Goal: Task Accomplishment & Management: Complete application form

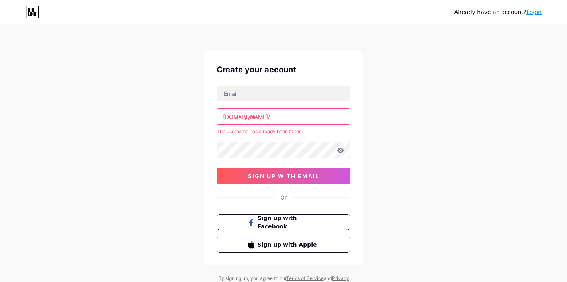
click at [275, 122] on input "yym" at bounding box center [283, 117] width 133 height 16
click at [274, 118] on input "yym" at bounding box center [283, 117] width 133 height 16
type input "y"
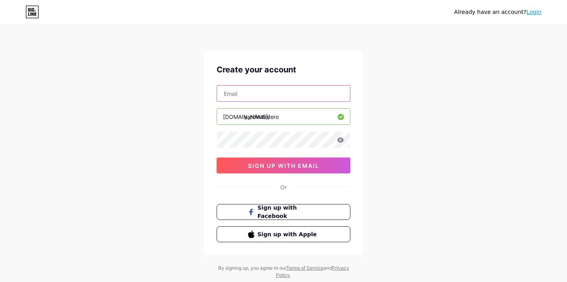
click at [269, 92] on input "text" at bounding box center [283, 94] width 133 height 16
type input "[EMAIL_ADDRESS][DOMAIN_NAME]"
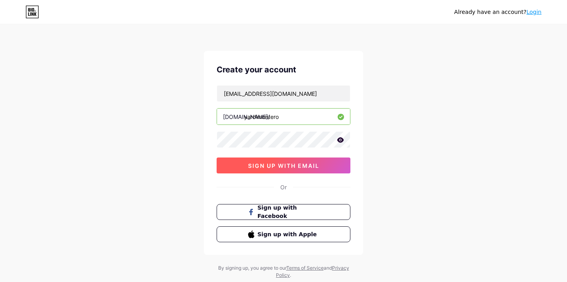
click at [318, 162] on span "sign up with email" at bounding box center [283, 165] width 71 height 7
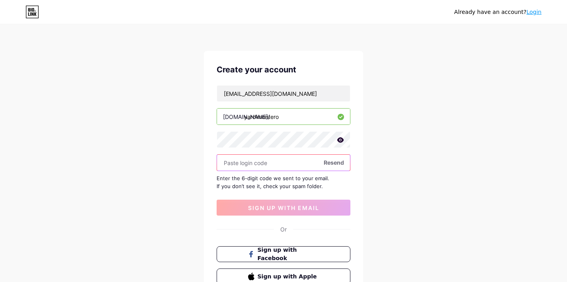
paste input "766043"
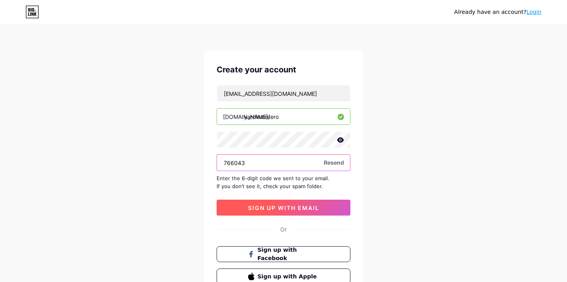
type input "766043"
click at [313, 212] on button "sign up with email" at bounding box center [284, 208] width 134 height 16
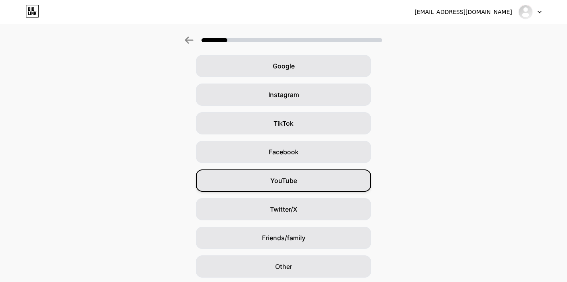
scroll to position [35, 0]
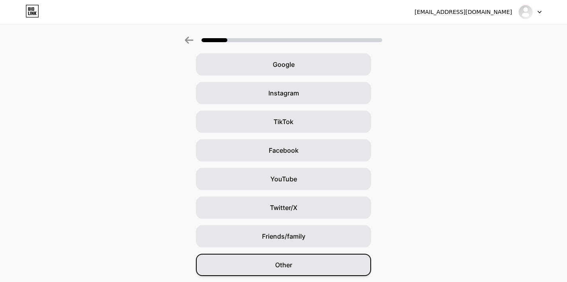
click at [309, 261] on div "Other" at bounding box center [283, 265] width 175 height 22
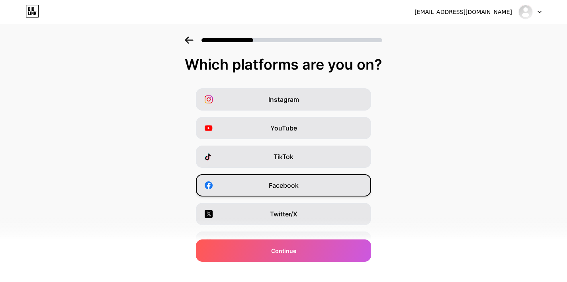
scroll to position [14, 0]
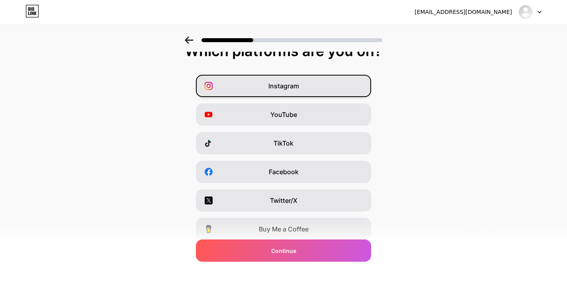
click at [317, 92] on div "Instagram" at bounding box center [283, 86] width 175 height 22
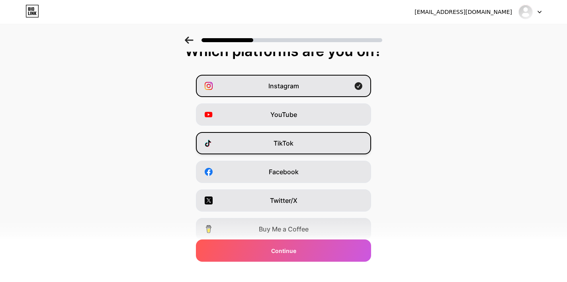
click at [309, 147] on div "TikTok" at bounding box center [283, 143] width 175 height 22
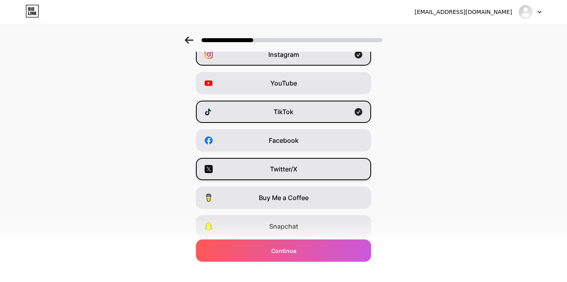
scroll to position [47, 0]
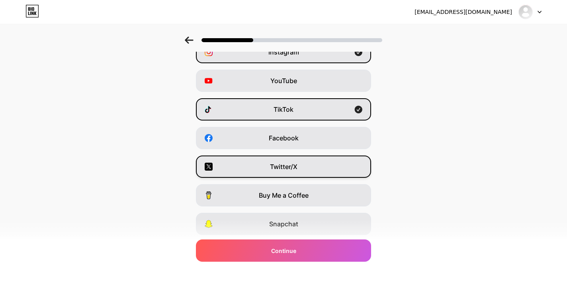
click at [306, 170] on div "Twitter/X" at bounding box center [283, 167] width 175 height 22
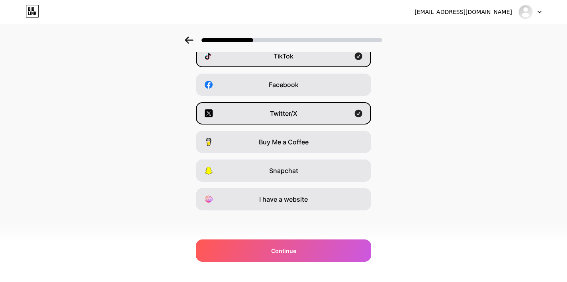
scroll to position [101, 0]
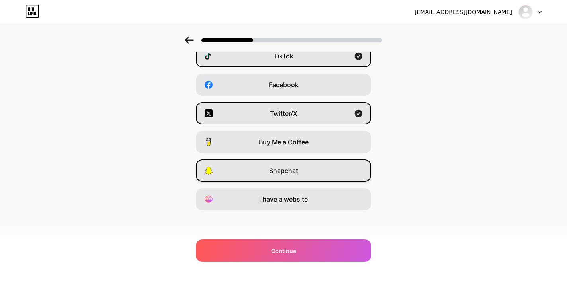
click at [315, 172] on div "Snapchat" at bounding box center [283, 171] width 175 height 22
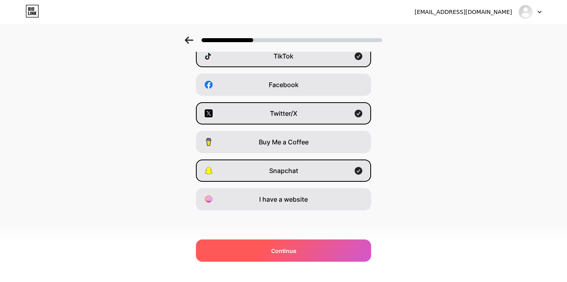
click at [309, 244] on div "Continue" at bounding box center [283, 251] width 175 height 22
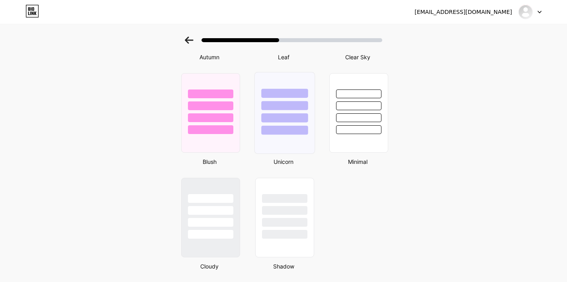
scroll to position [646, 0]
click at [346, 141] on div at bounding box center [359, 113] width 61 height 82
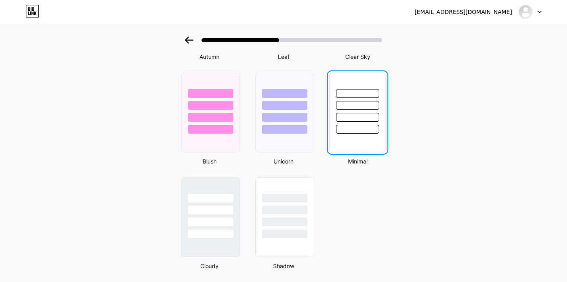
scroll to position [0, 0]
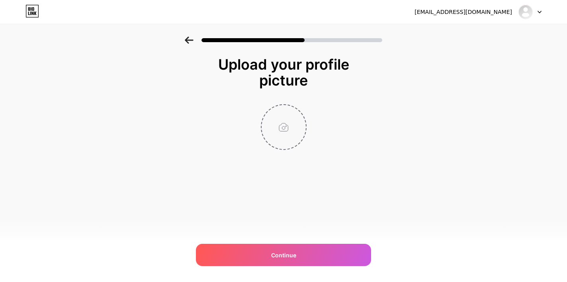
click at [302, 121] on input "file" at bounding box center [284, 127] width 44 height 44
type input "C:\fakepath\Yung Yardi Mascot x YYM.PNG"
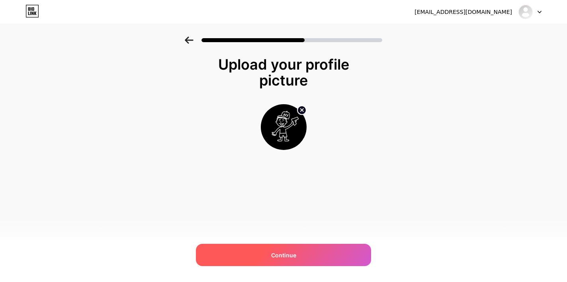
click at [286, 256] on span "Continue" at bounding box center [283, 255] width 25 height 8
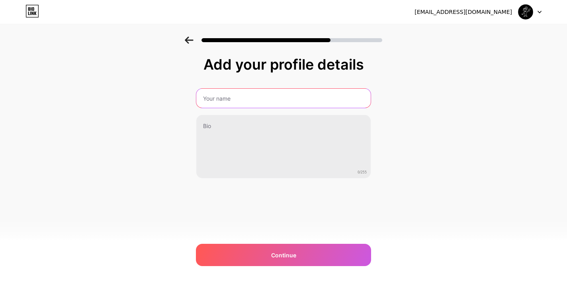
click at [305, 107] on input "text" at bounding box center [283, 98] width 174 height 19
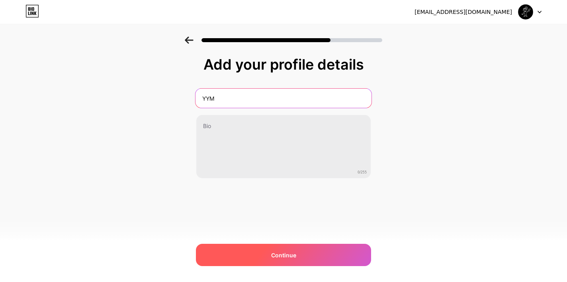
type input "YYM"
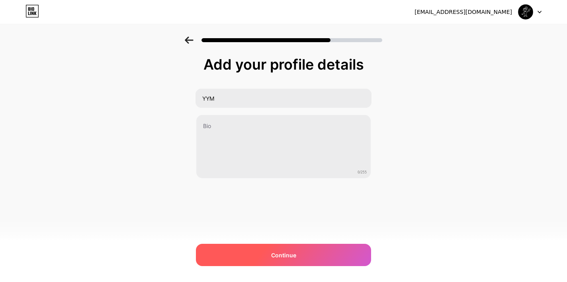
click at [288, 259] on span "Continue" at bounding box center [283, 255] width 25 height 8
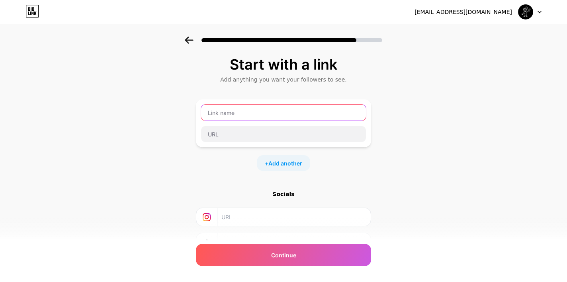
click at [303, 115] on input "text" at bounding box center [283, 113] width 165 height 16
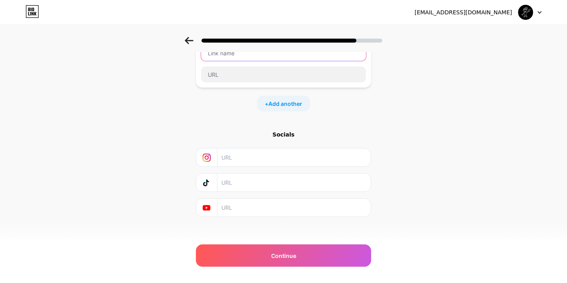
scroll to position [27, 0]
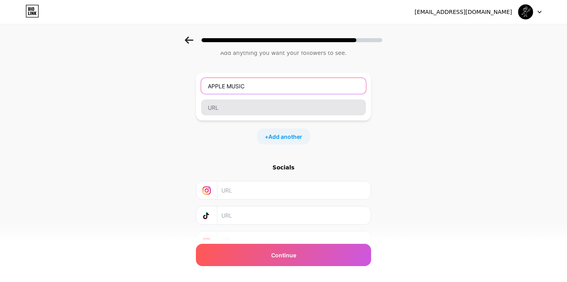
type input "APPLE MUSIC"
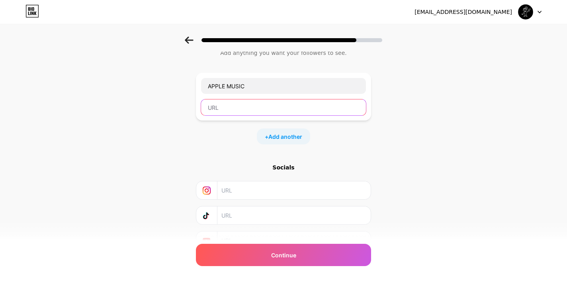
click at [302, 114] on input "text" at bounding box center [283, 108] width 165 height 16
paste input "[URL][DOMAIN_NAME]"
type input "[URL][DOMAIN_NAME]"
click at [284, 137] on span "Add another" at bounding box center [285, 137] width 34 height 8
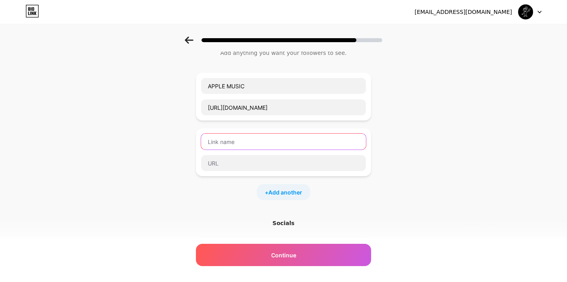
click at [284, 139] on input "text" at bounding box center [283, 142] width 165 height 16
type input "SPOTIFY"
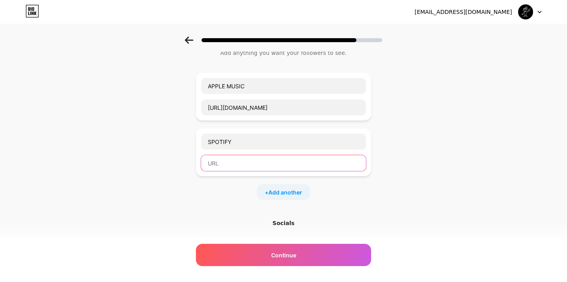
click at [288, 157] on input "text" at bounding box center [283, 163] width 165 height 16
paste input "[URL][DOMAIN_NAME]"
type input "[URL][DOMAIN_NAME]"
paste input "text"
click at [287, 171] on input "[URL][DOMAIN_NAME]" at bounding box center [283, 163] width 165 height 16
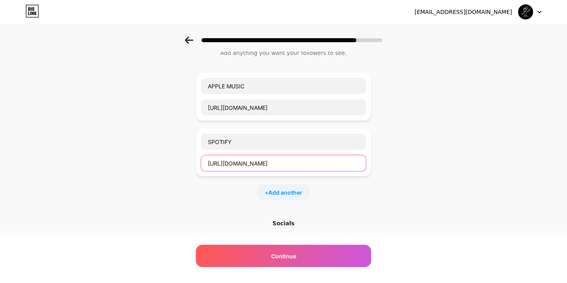
click at [287, 170] on input "[URL][DOMAIN_NAME]" at bounding box center [283, 163] width 165 height 16
paste input "[URL][DOMAIN_NAME]"
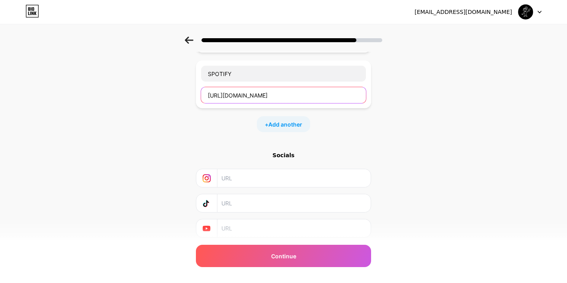
scroll to position [98, 0]
type input "[URL][DOMAIN_NAME]"
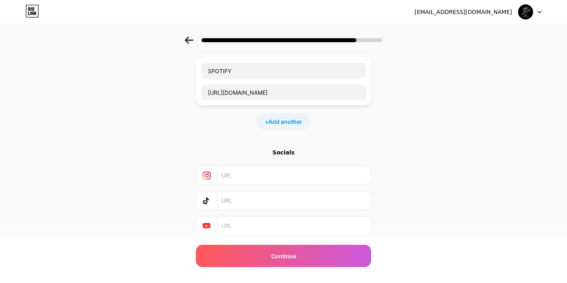
click at [317, 174] on input "text" at bounding box center [293, 175] width 145 height 18
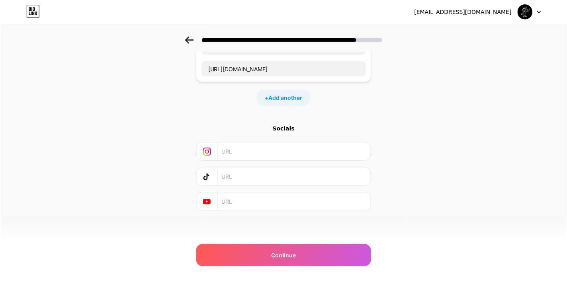
scroll to position [121, 0]
click at [330, 181] on input "text" at bounding box center [293, 177] width 145 height 18
paste input "[URL][DOMAIN_NAME]"
type input "[URL][DOMAIN_NAME]"
click at [283, 203] on input "text" at bounding box center [293, 202] width 145 height 18
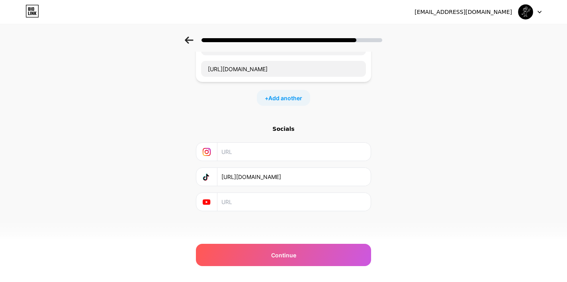
paste input "[URL][DOMAIN_NAME]"
type input "[URL][DOMAIN_NAME]"
click at [283, 203] on input "[URL][DOMAIN_NAME]" at bounding box center [293, 202] width 145 height 18
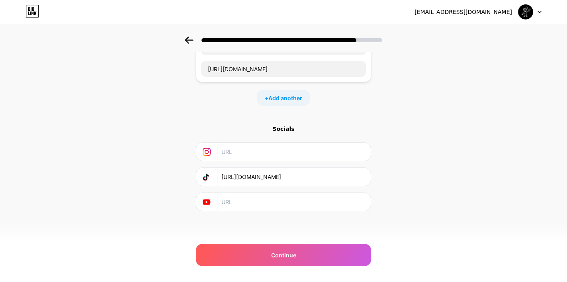
paste input "[URL][DOMAIN_NAME]"
type input "[URL][DOMAIN_NAME]"
click at [286, 147] on input "text" at bounding box center [293, 152] width 145 height 18
paste input "[URL][DOMAIN_NAME]"
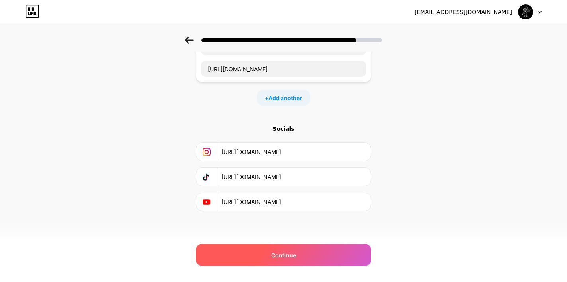
type input "[URL][DOMAIN_NAME]"
click at [295, 248] on div "Continue" at bounding box center [283, 255] width 175 height 22
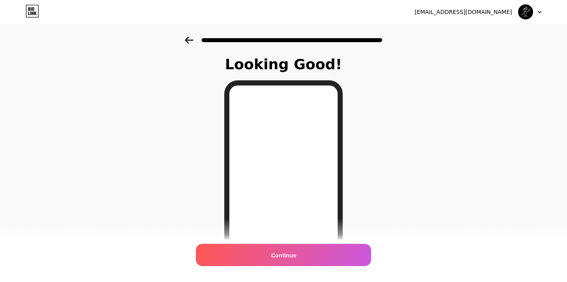
scroll to position [71, 0]
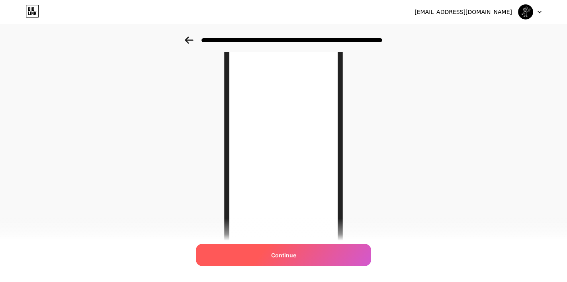
click at [311, 246] on div "Continue" at bounding box center [283, 255] width 175 height 22
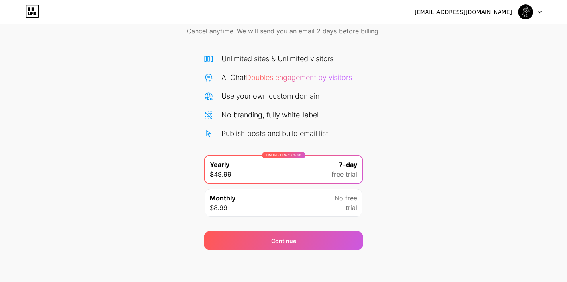
scroll to position [38, 0]
